Goal: Check status: Check status

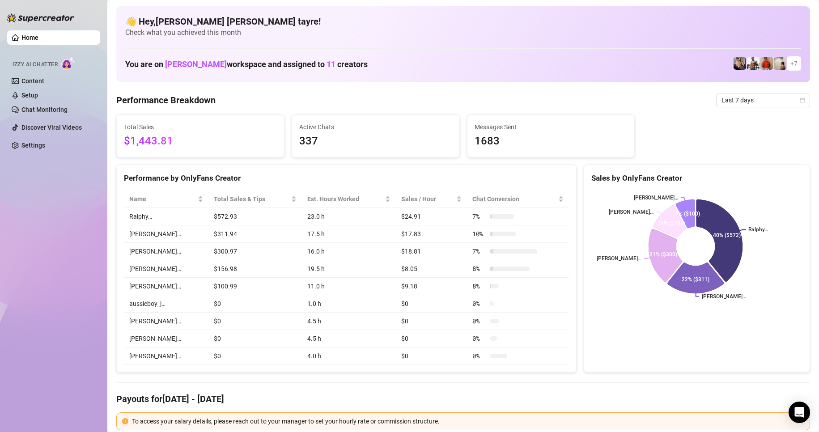
drag, startPoint x: 56, startPoint y: 219, endPoint x: 152, endPoint y: 174, distance: 106.3
click at [56, 219] on div "Home Izzy AI Chatter Content Setup Chat Monitoring Discover Viral Videos Settin…" at bounding box center [53, 212] width 93 height 424
click at [732, 100] on span "Last 7 days" at bounding box center [763, 100] width 83 height 13
click at [729, 99] on span "Last 7 days" at bounding box center [763, 100] width 83 height 13
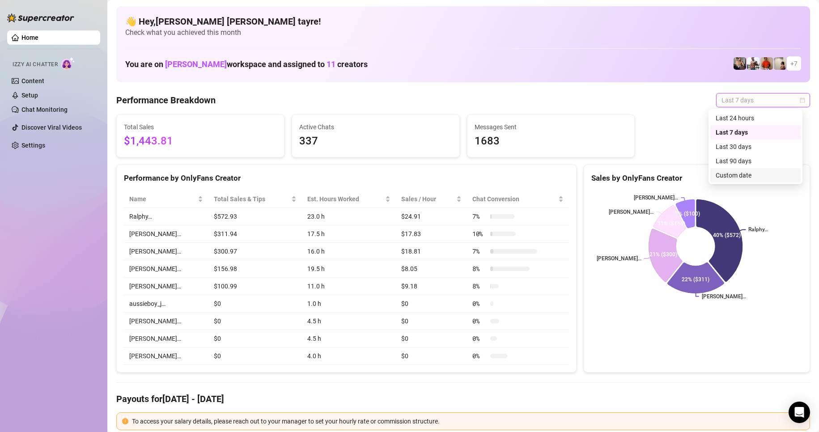
click at [719, 177] on div "Custom date" at bounding box center [756, 175] width 80 height 10
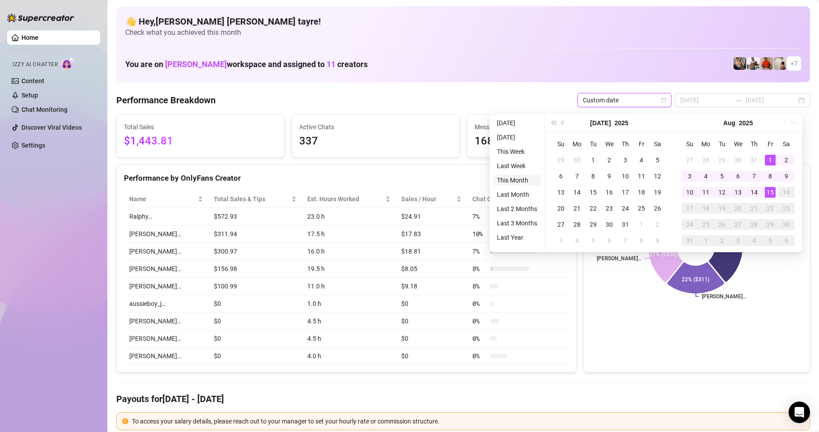
type input "2025-08-01"
click at [505, 180] on li "This Month" at bounding box center [517, 180] width 47 height 11
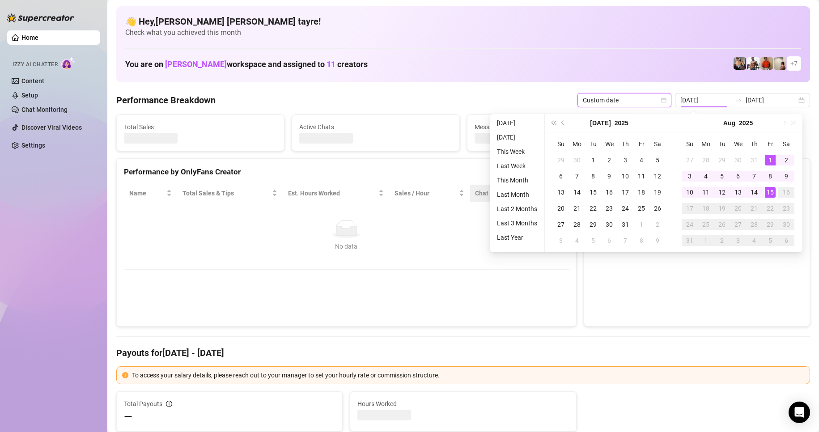
type input "2025-08-01"
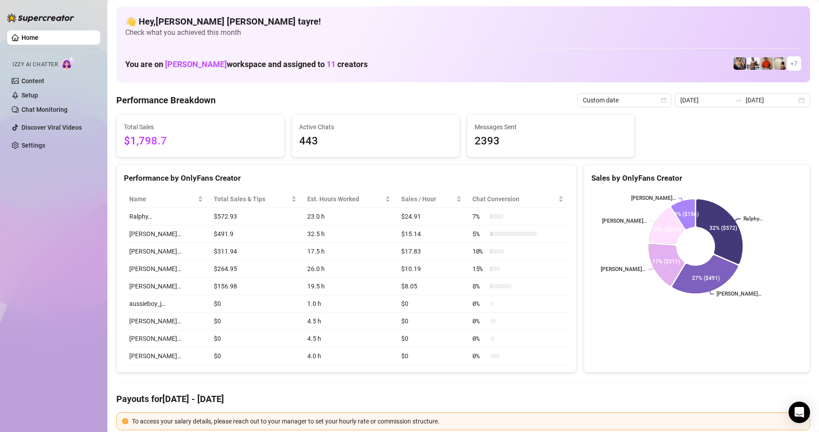
click at [51, 215] on div "Home Izzy AI Chatter Content Setup Chat Monitoring Discover Viral Videos Settin…" at bounding box center [53, 212] width 93 height 424
